Goal: Information Seeking & Learning: Learn about a topic

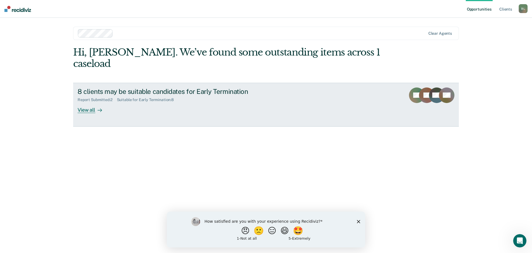
click at [90, 102] on link "8 clients may be suitable candidates for Early Termination Report Submitted : 2…" at bounding box center [266, 105] width 386 height 44
